Goal: Find specific page/section: Find specific page/section

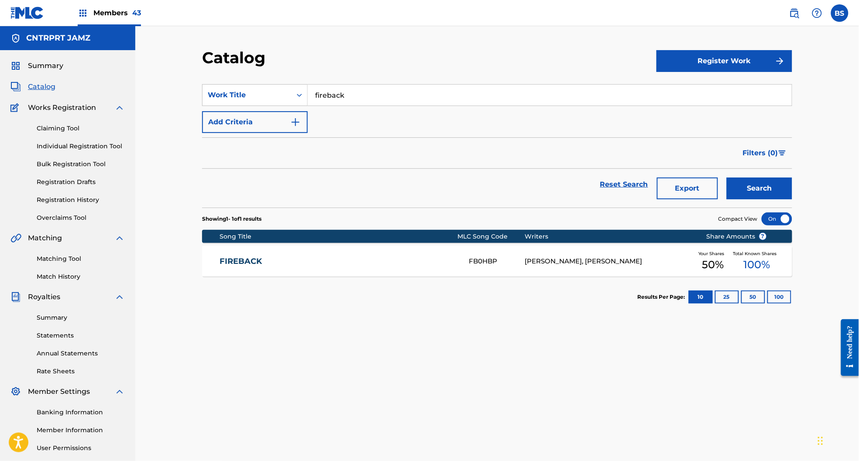
click at [98, 4] on div "Members 43" at bounding box center [109, 13] width 63 height 26
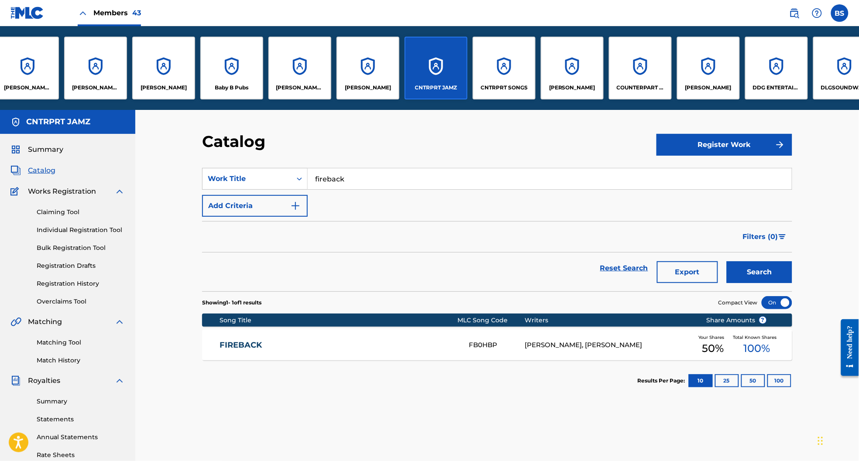
scroll to position [0, 23]
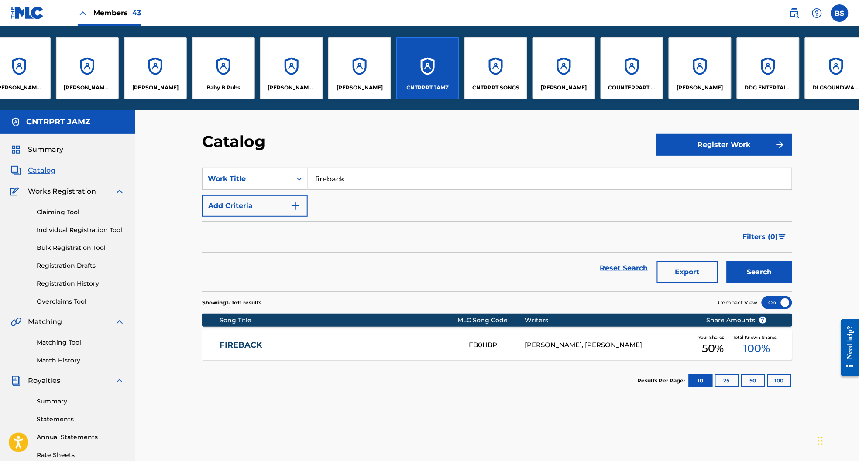
click at [498, 64] on div "CNTRPRT SONGS" at bounding box center [495, 68] width 63 height 63
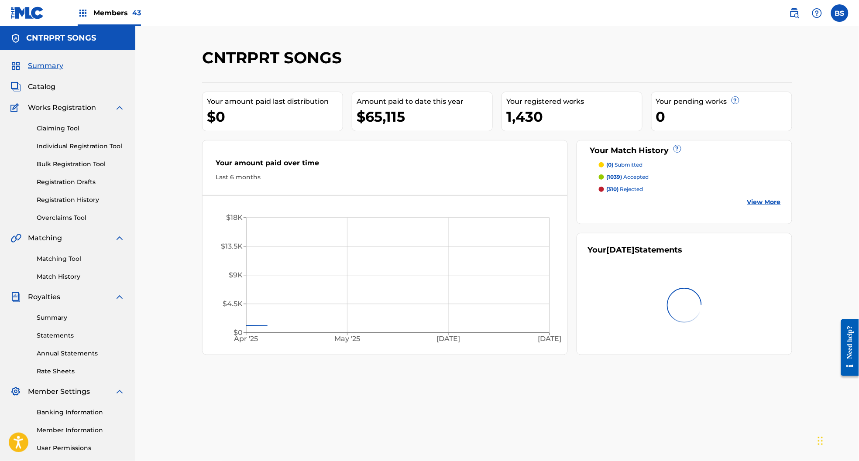
click at [47, 89] on span "Catalog" at bounding box center [41, 87] width 27 height 10
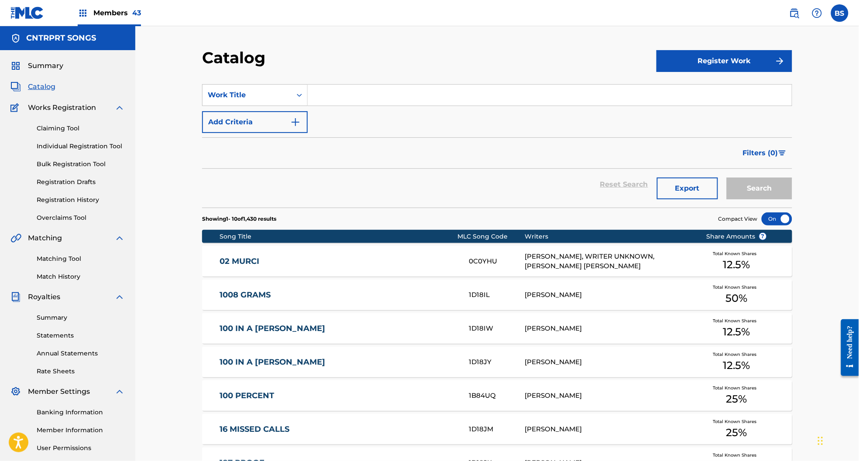
click at [386, 99] on input "Search Form" at bounding box center [550, 95] width 484 height 21
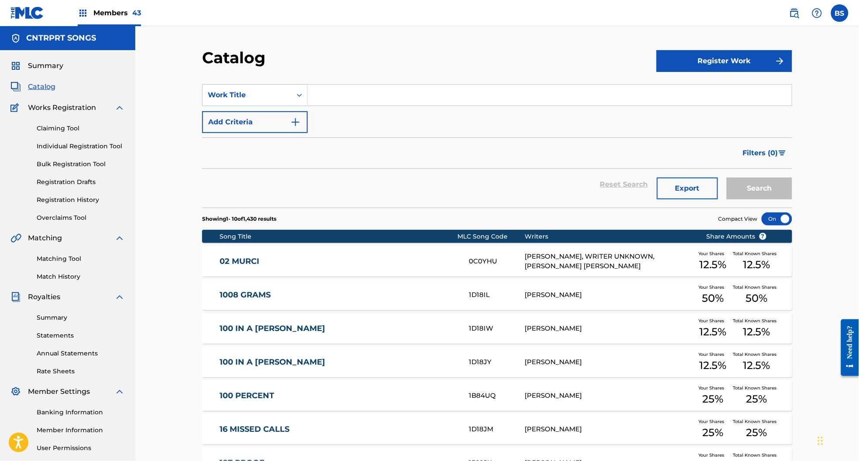
paste input "Out the Way"
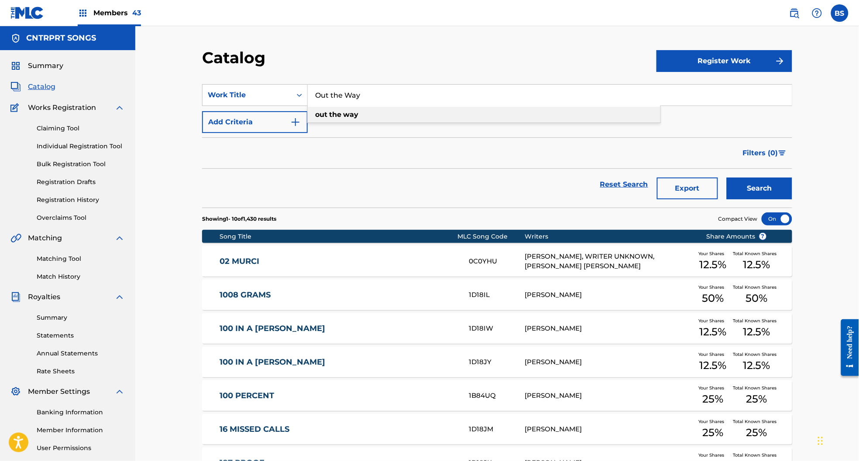
click at [367, 113] on div "out the way" at bounding box center [484, 115] width 353 height 16
type input "out the way"
click at [753, 188] on button "Search" at bounding box center [759, 189] width 65 height 22
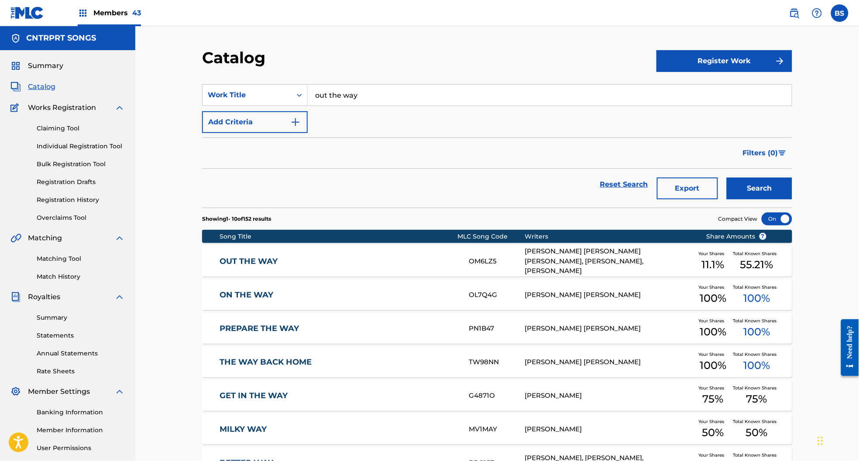
click at [370, 262] on link "OUT THE WAY" at bounding box center [338, 262] width 237 height 10
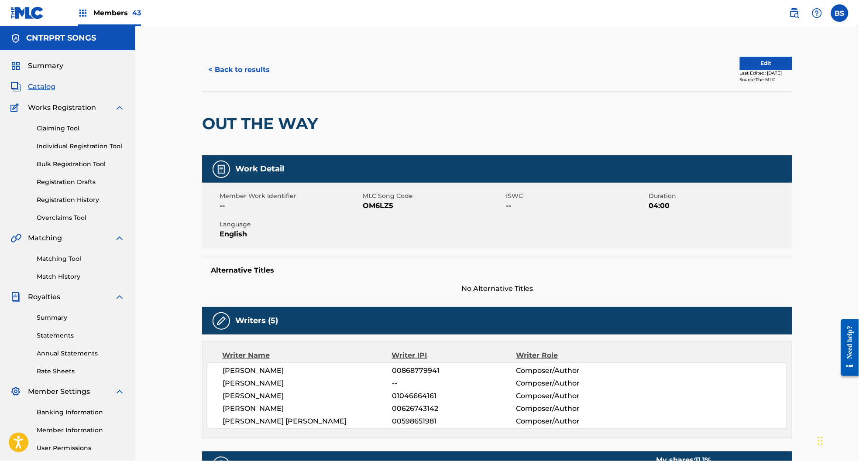
scroll to position [1, 0]
